Goal: Transaction & Acquisition: Book appointment/travel/reservation

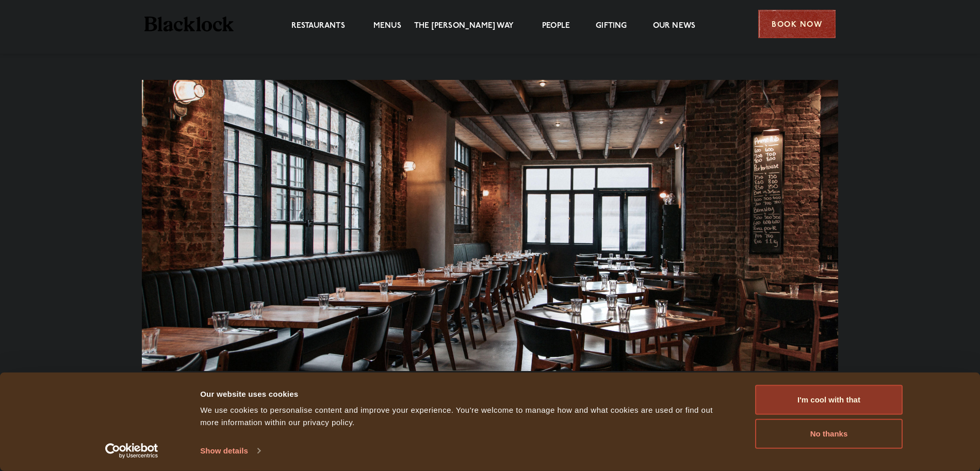
click at [796, 18] on div "Book Now" at bounding box center [796, 24] width 77 height 28
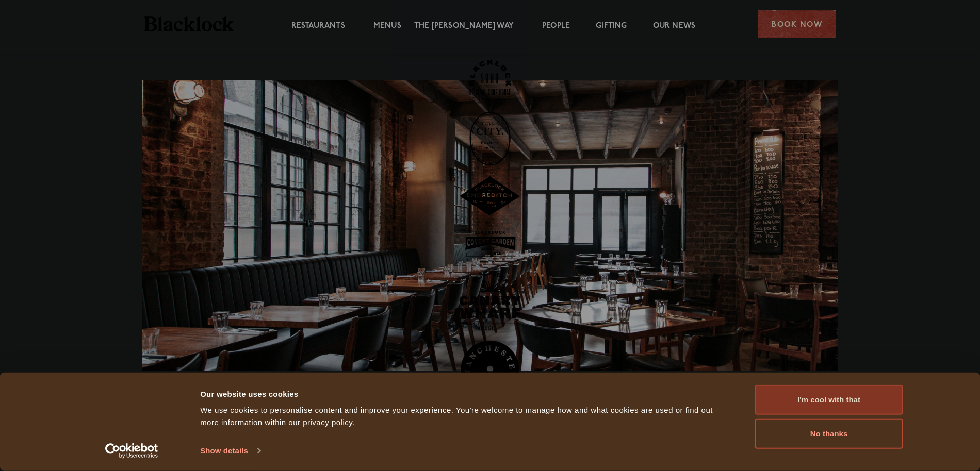
click at [869, 399] on button "I'm cool with that" at bounding box center [828, 400] width 147 height 30
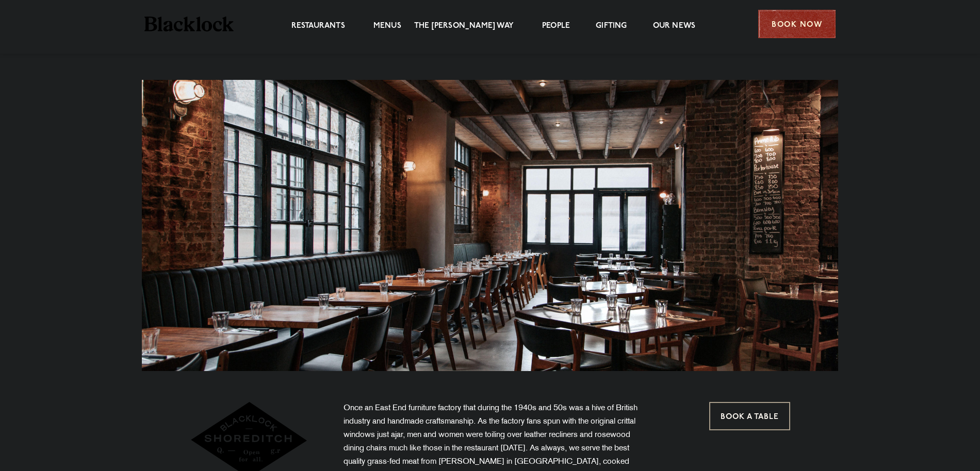
click at [794, 16] on div "Book Now" at bounding box center [796, 24] width 77 height 28
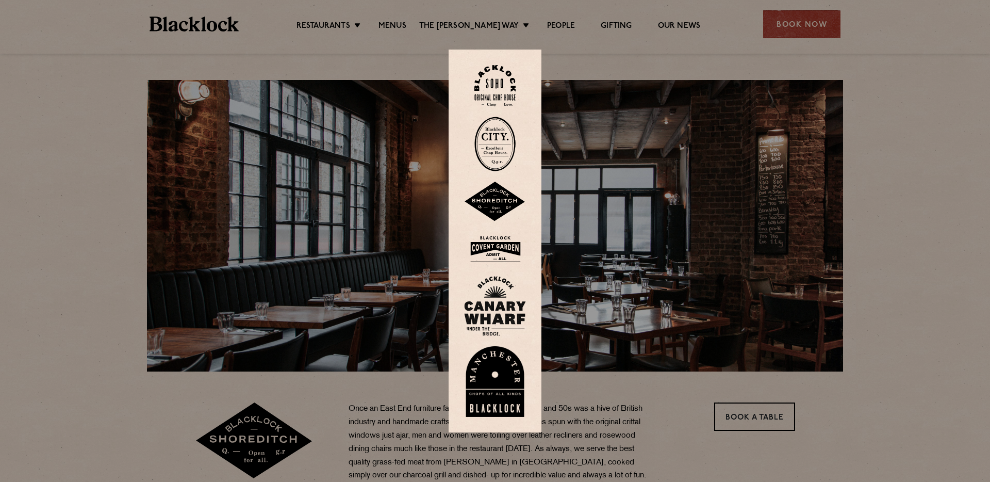
click at [490, 198] on img at bounding box center [495, 201] width 62 height 40
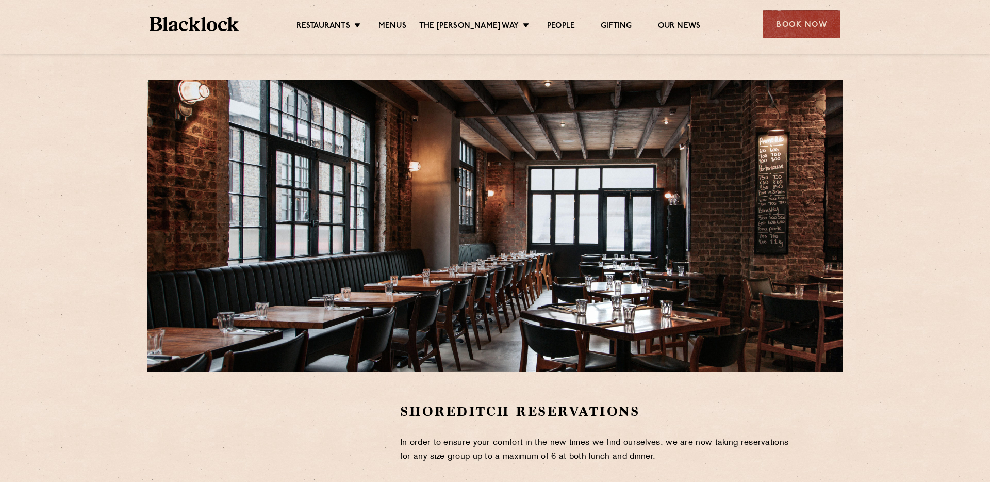
scroll to position [242, 0]
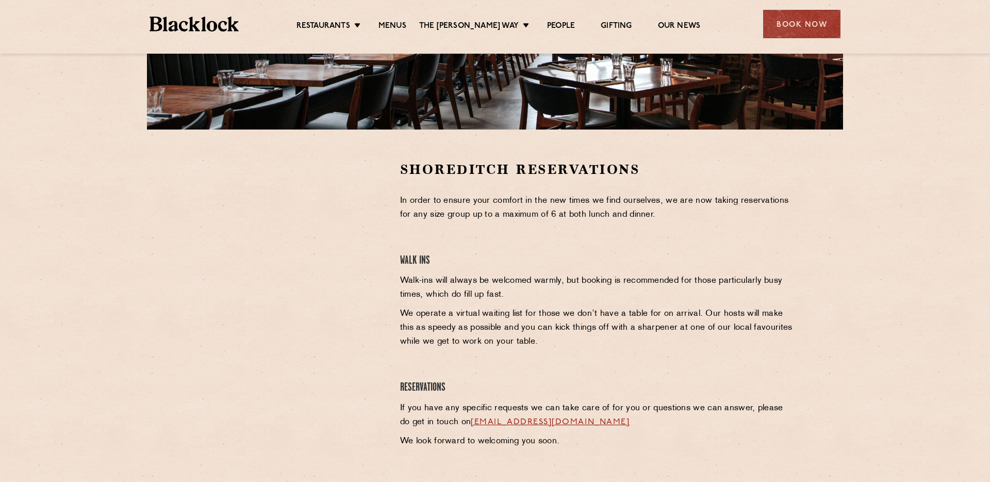
click at [369, 184] on div at bounding box center [290, 237] width 190 height 155
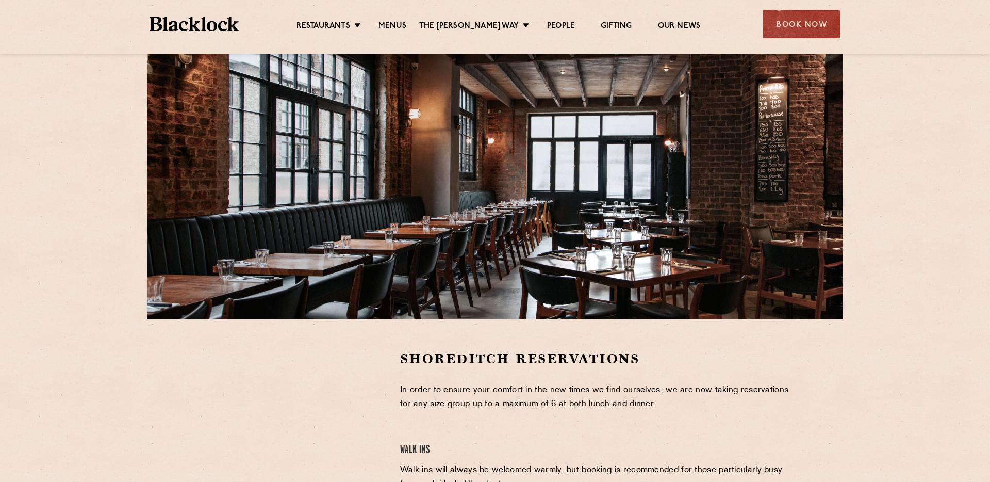
scroll to position [0, 0]
